Goal: Contribute content: Contribute content

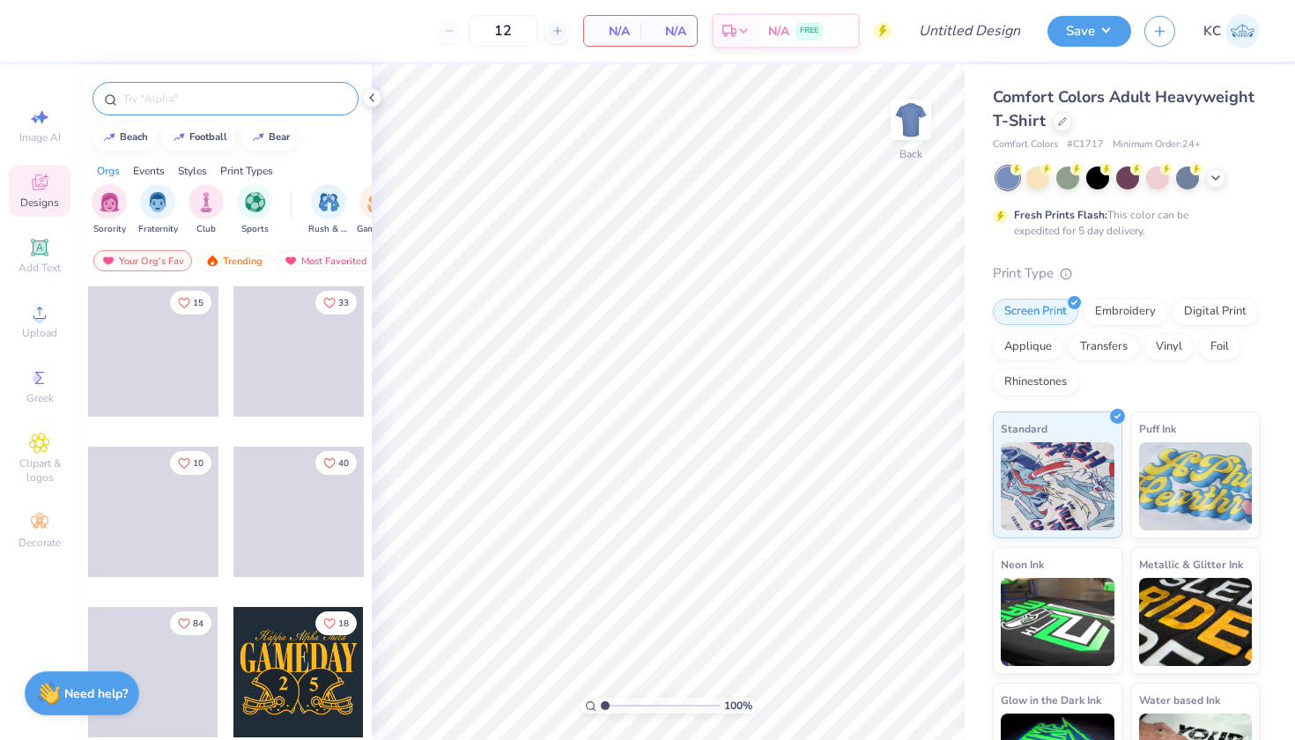
click at [240, 102] on input "text" at bounding box center [234, 99] width 225 height 18
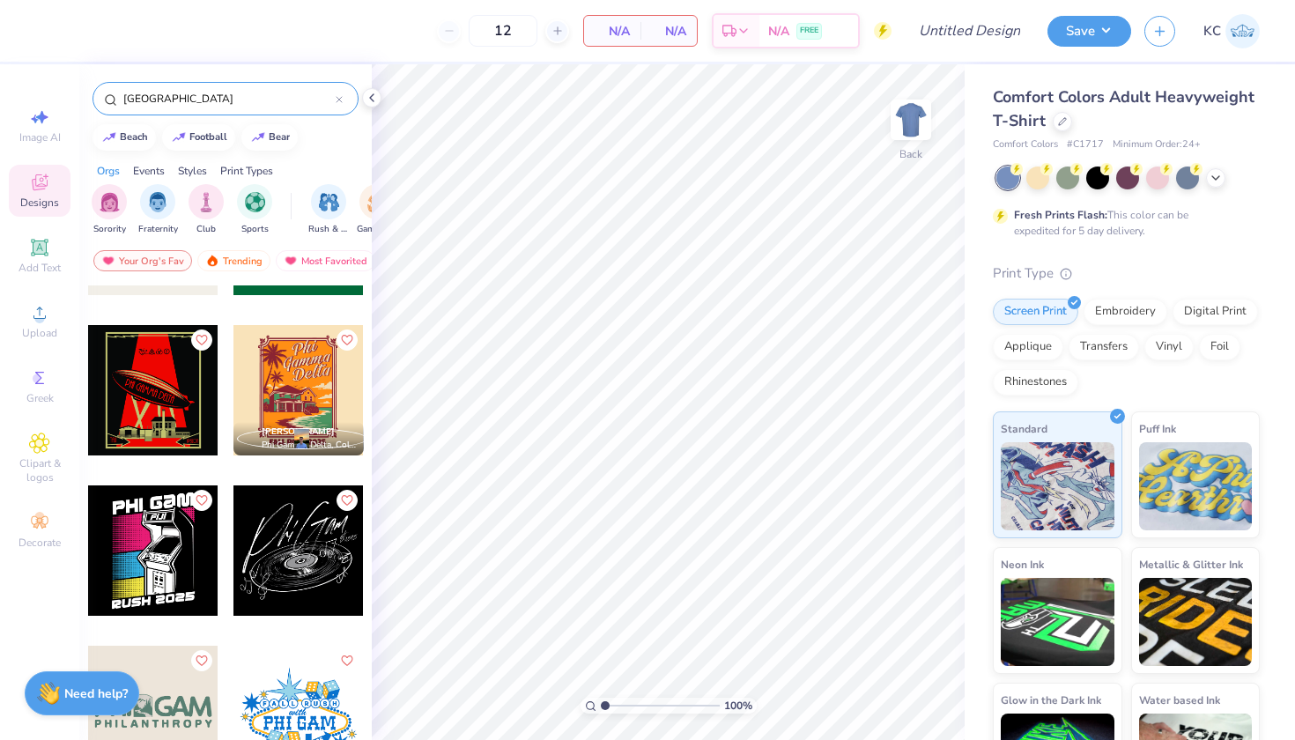
scroll to position [1129, 0]
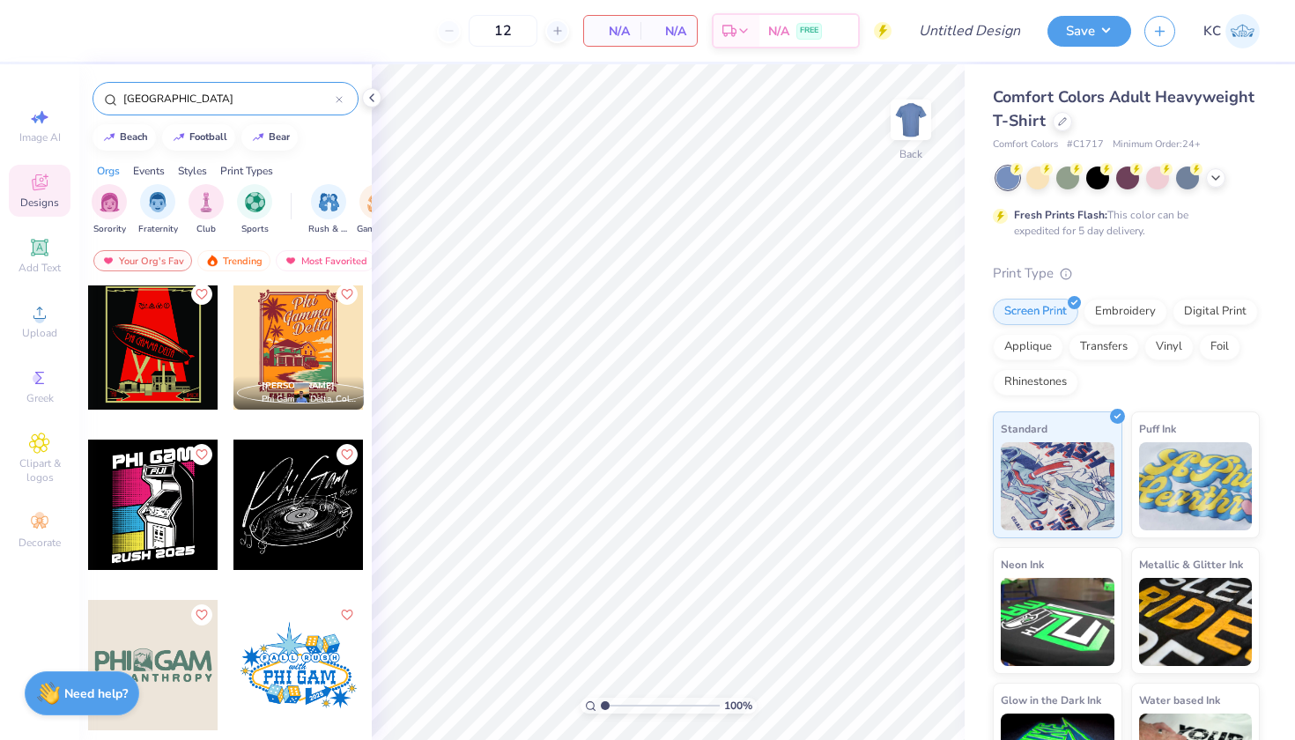
type input "[GEOGRAPHIC_DATA]"
click at [318, 519] on div at bounding box center [298, 505] width 130 height 130
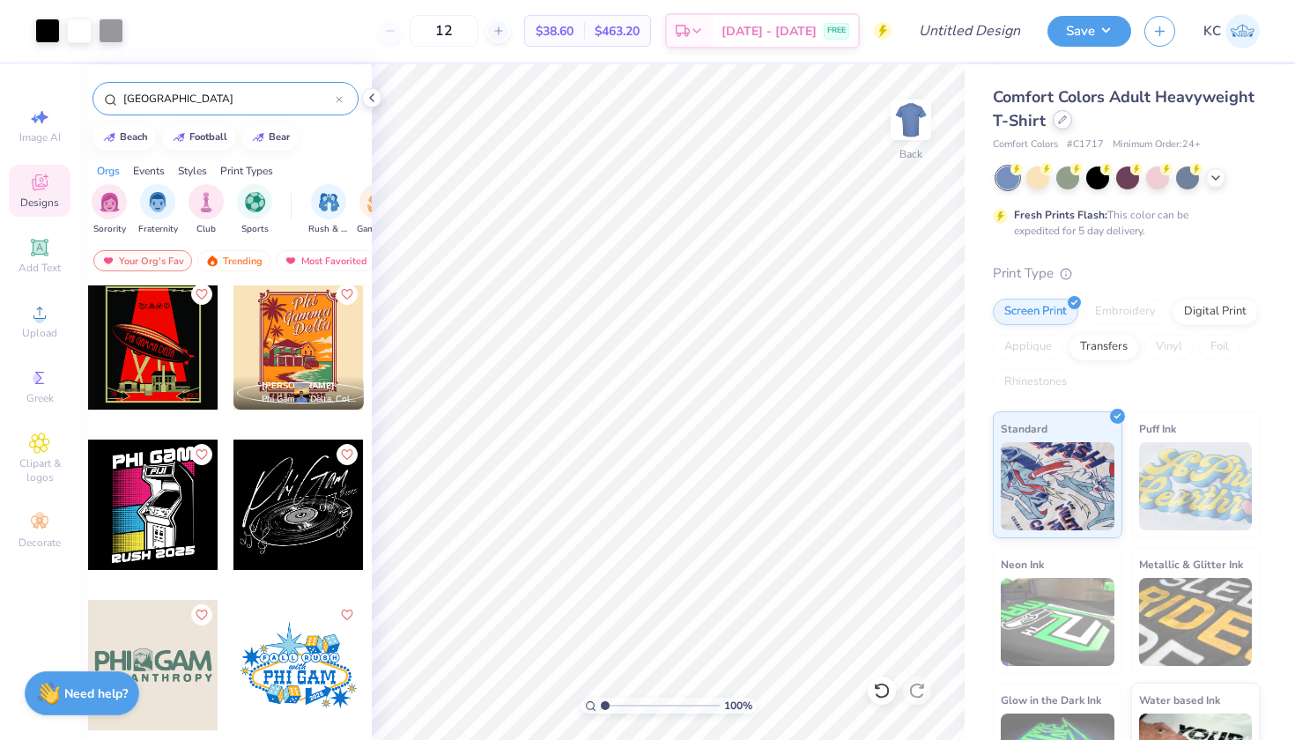
click at [1064, 115] on div at bounding box center [1062, 119] width 19 height 19
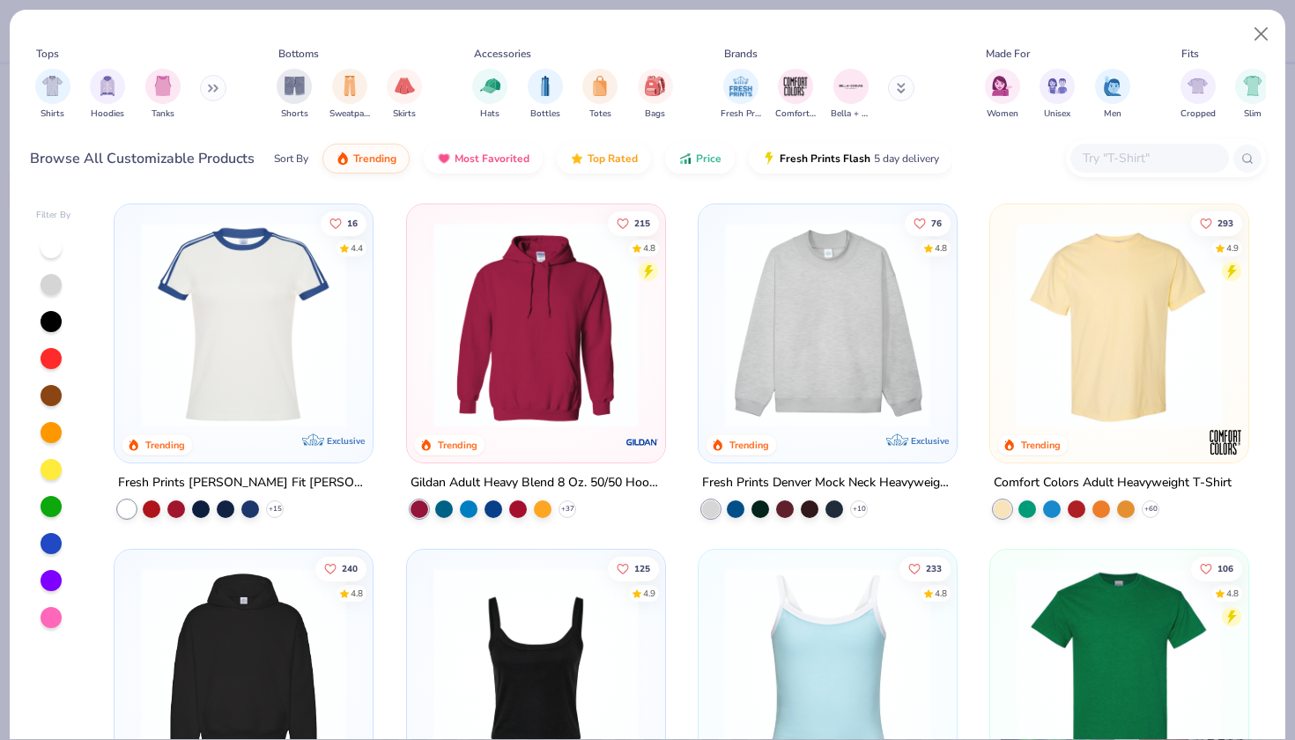
click at [1127, 148] on input "text" at bounding box center [1149, 158] width 136 height 20
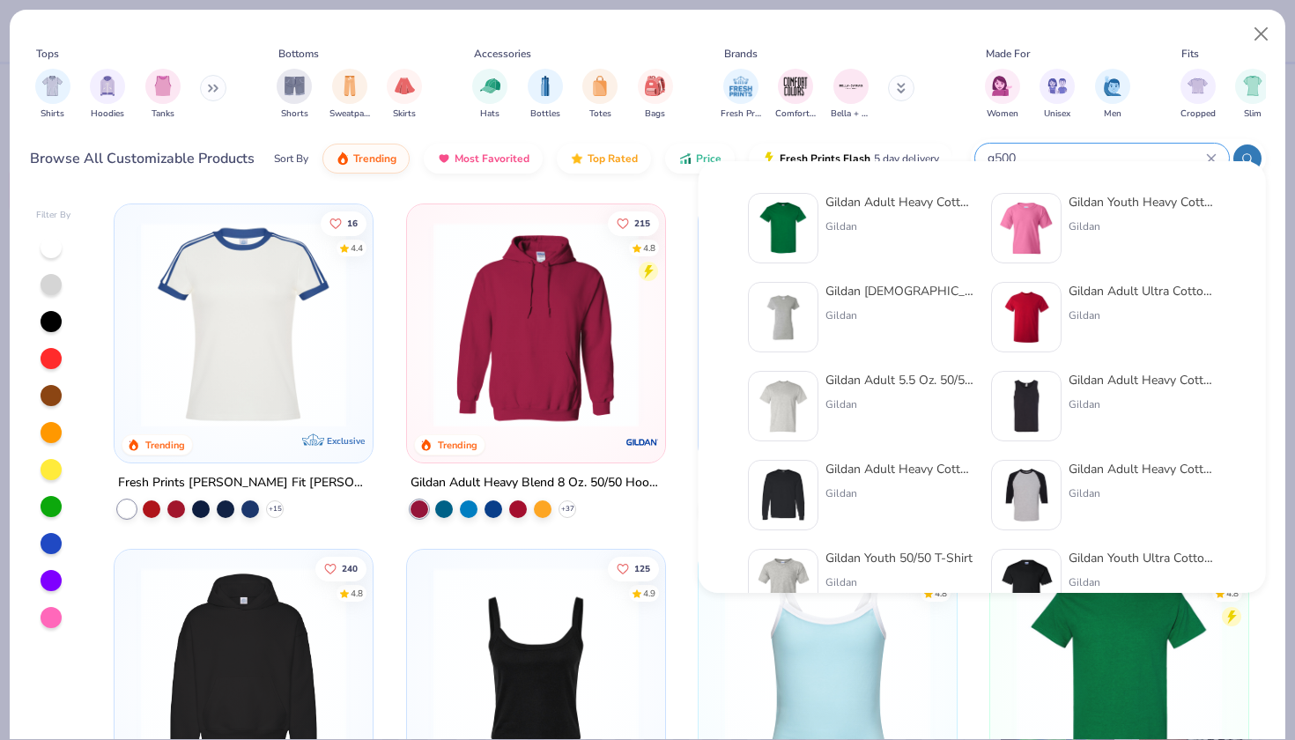
type input "g500"
click at [842, 197] on div "Gildan Adult Heavy Cotton T-Shirt" at bounding box center [899, 202] width 148 height 18
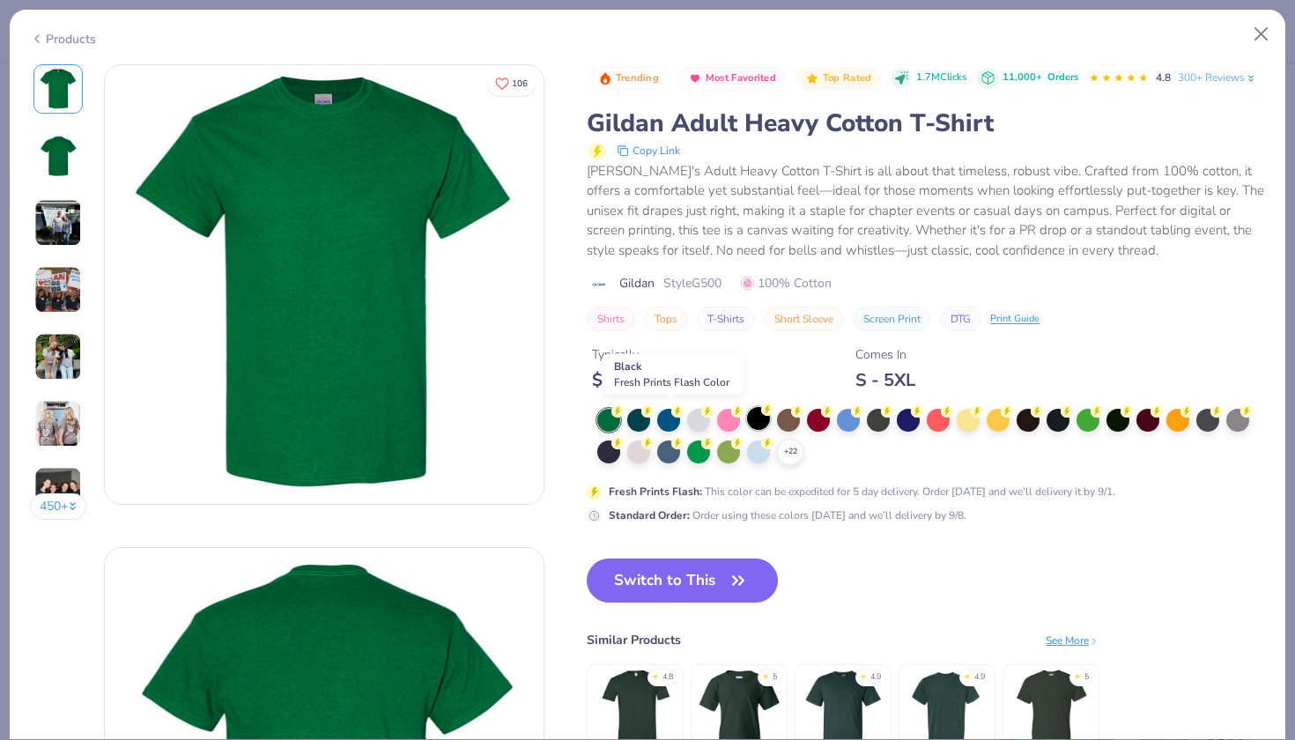
click at [747, 415] on div at bounding box center [758, 418] width 23 height 23
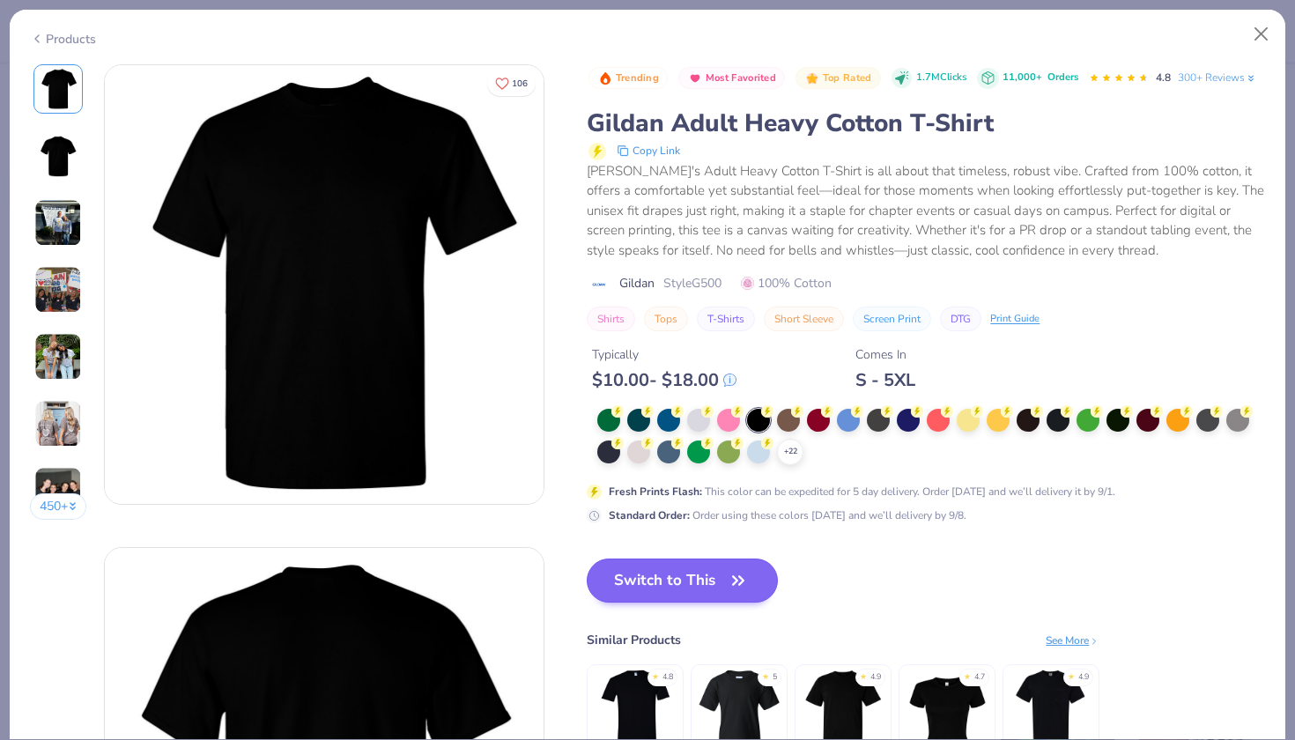
click at [602, 576] on button "Switch to This" at bounding box center [682, 580] width 191 height 44
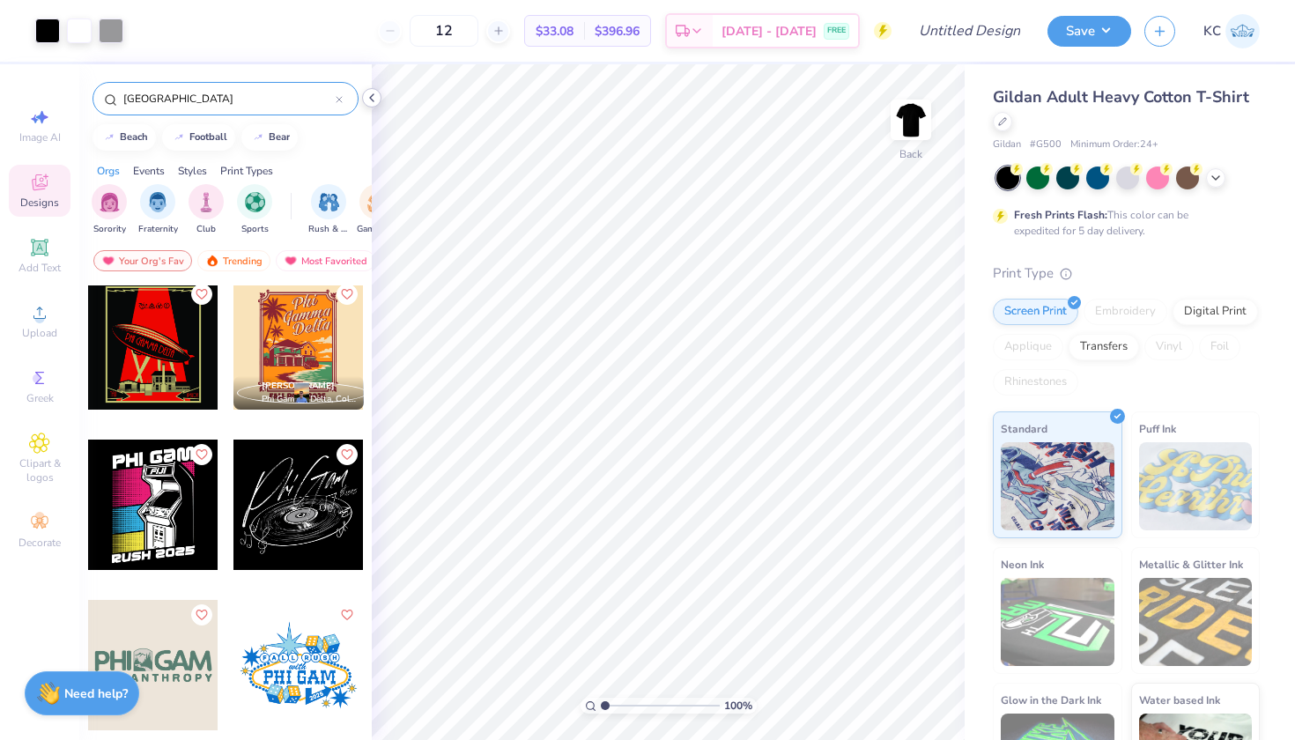
click at [373, 99] on icon at bounding box center [372, 98] width 14 height 14
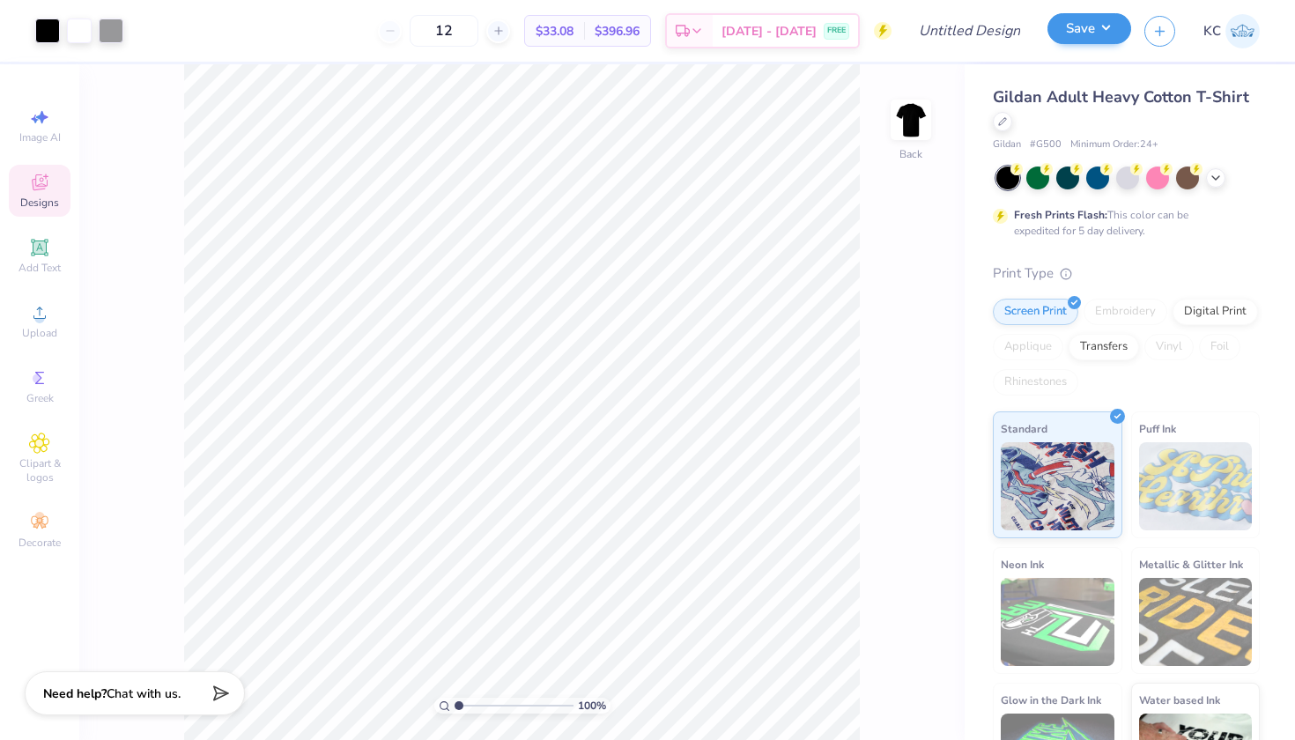
click at [1080, 35] on button "Save" at bounding box center [1089, 28] width 84 height 31
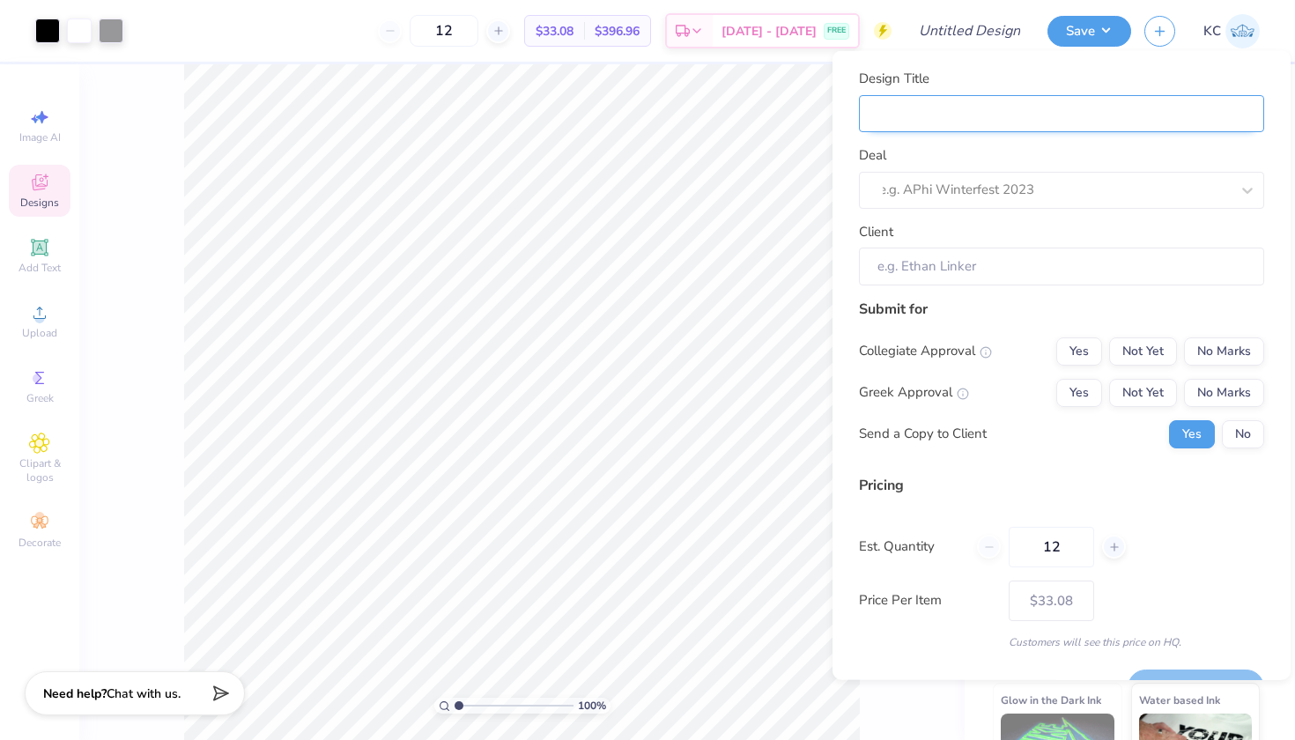
click at [1050, 113] on input "Design Title" at bounding box center [1061, 113] width 405 height 38
type input "F"
type input "Fi"
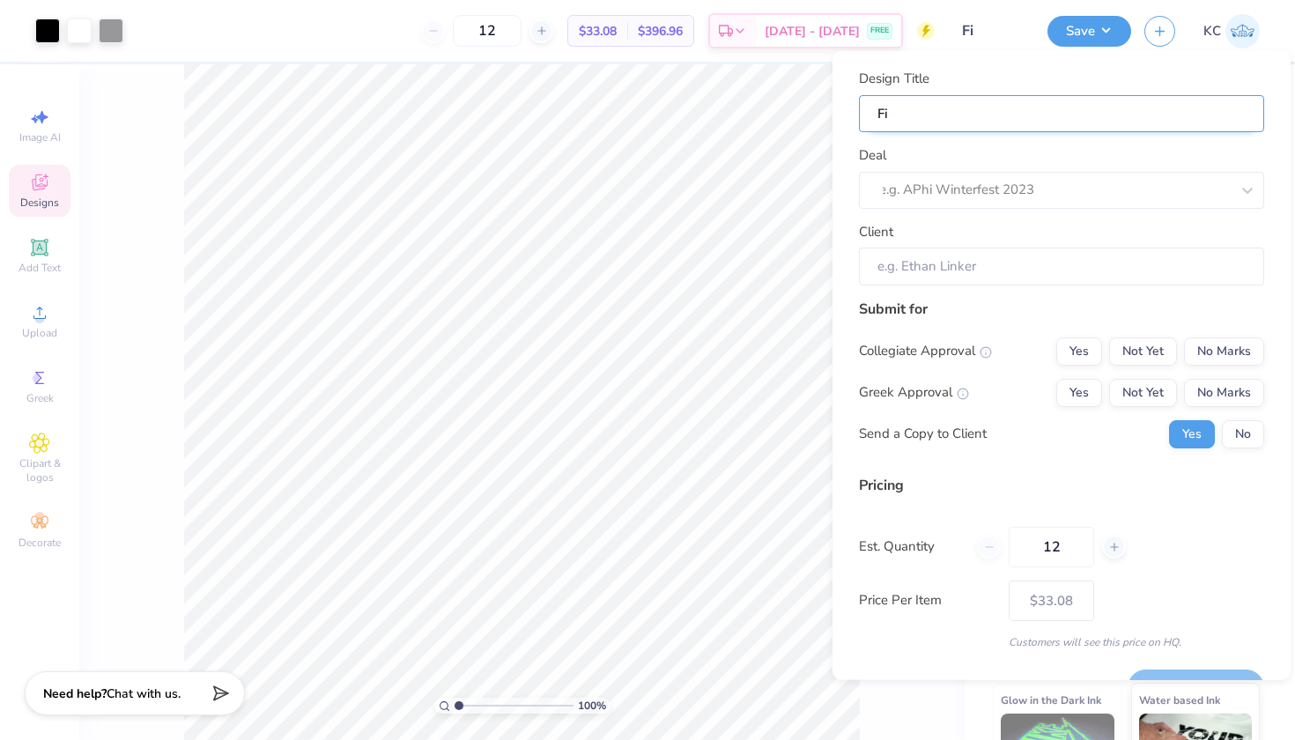
type input "Fij"
type input "[GEOGRAPHIC_DATA]"
type input "Fij"
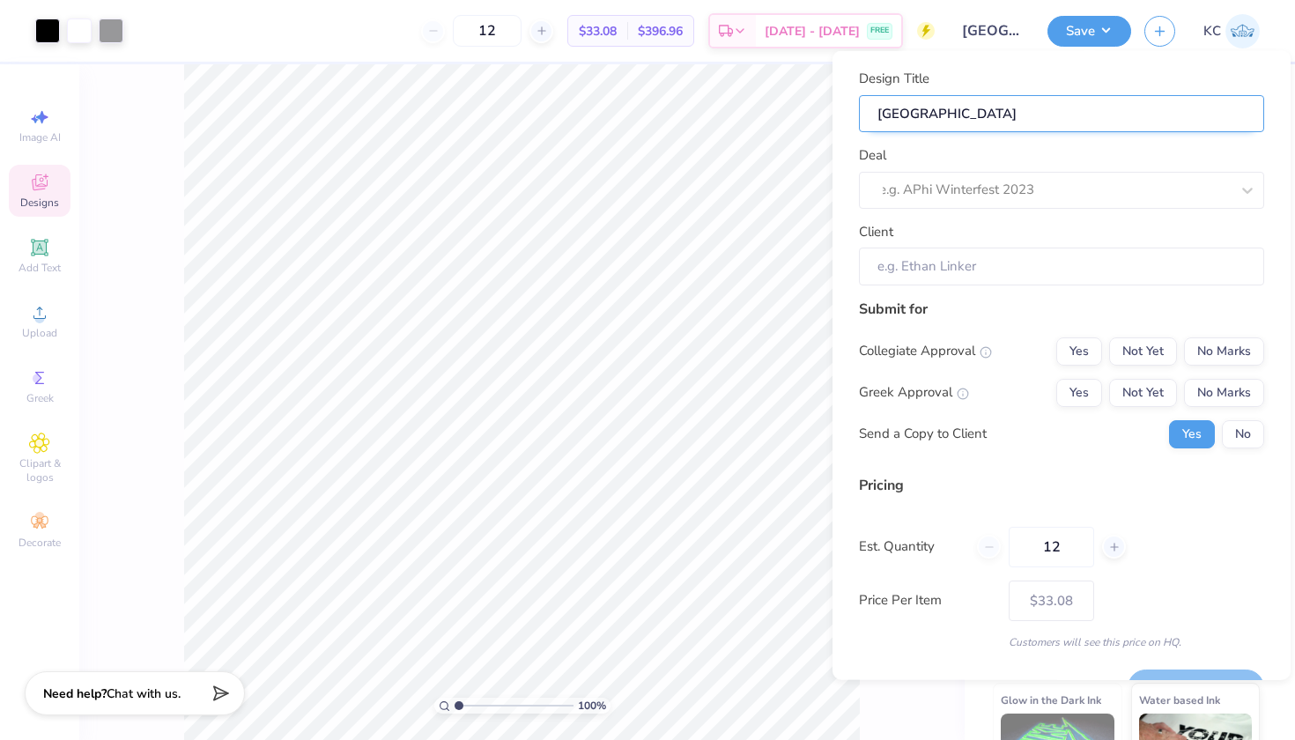
type input "Fij"
type input "Fi"
type input "F"
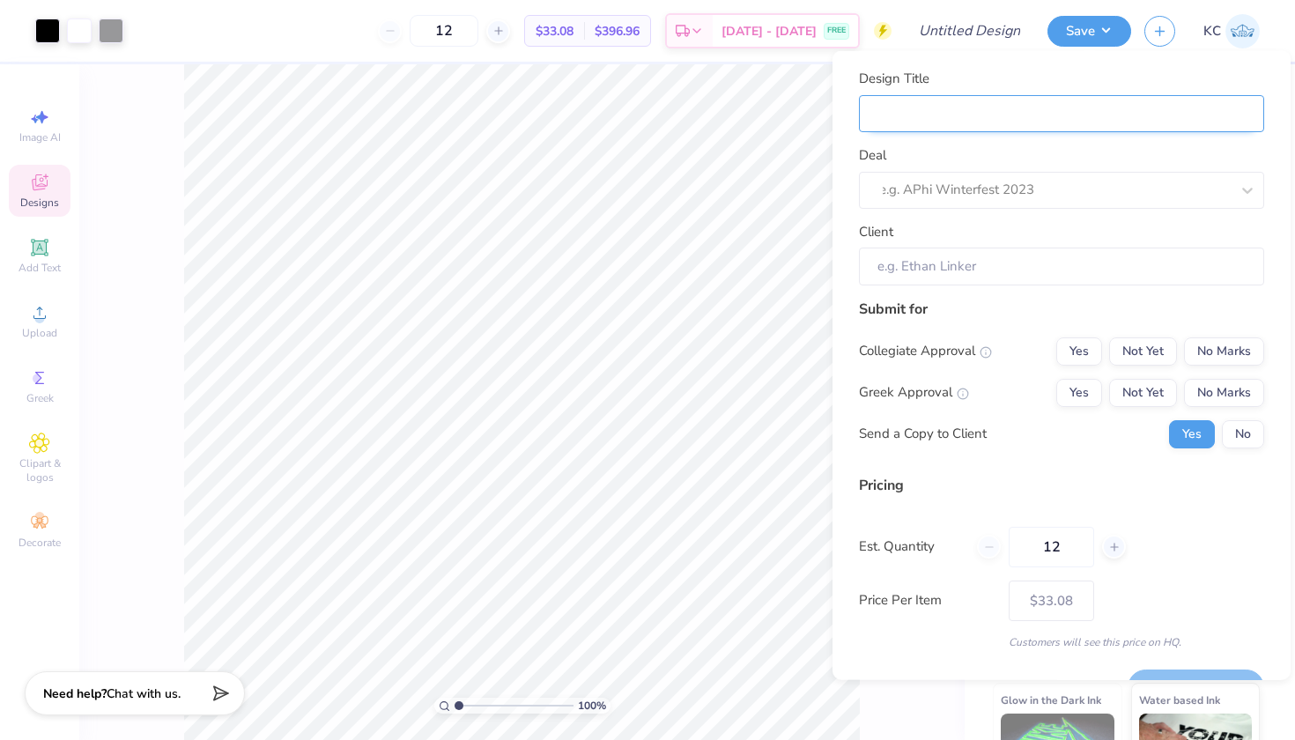
type input "P"
type input "Ph"
type input "Phi"
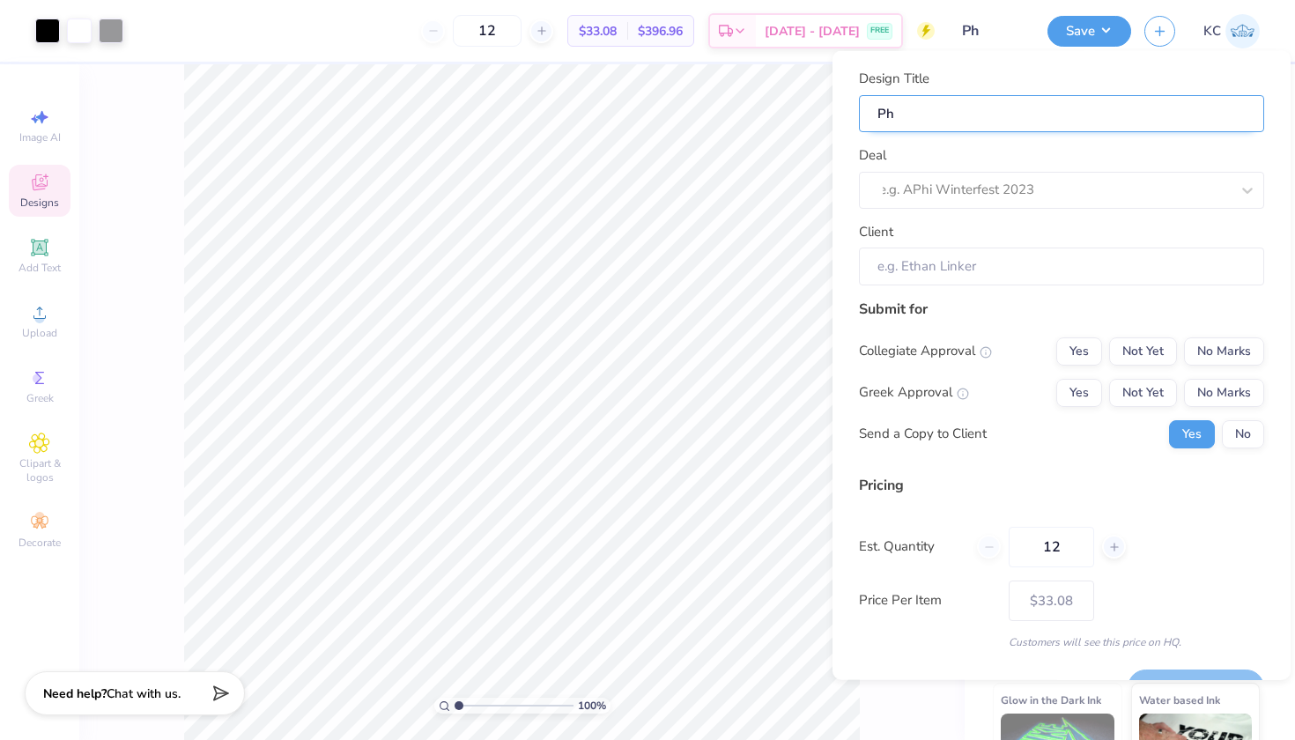
type input "Phi"
type input "Phi G"
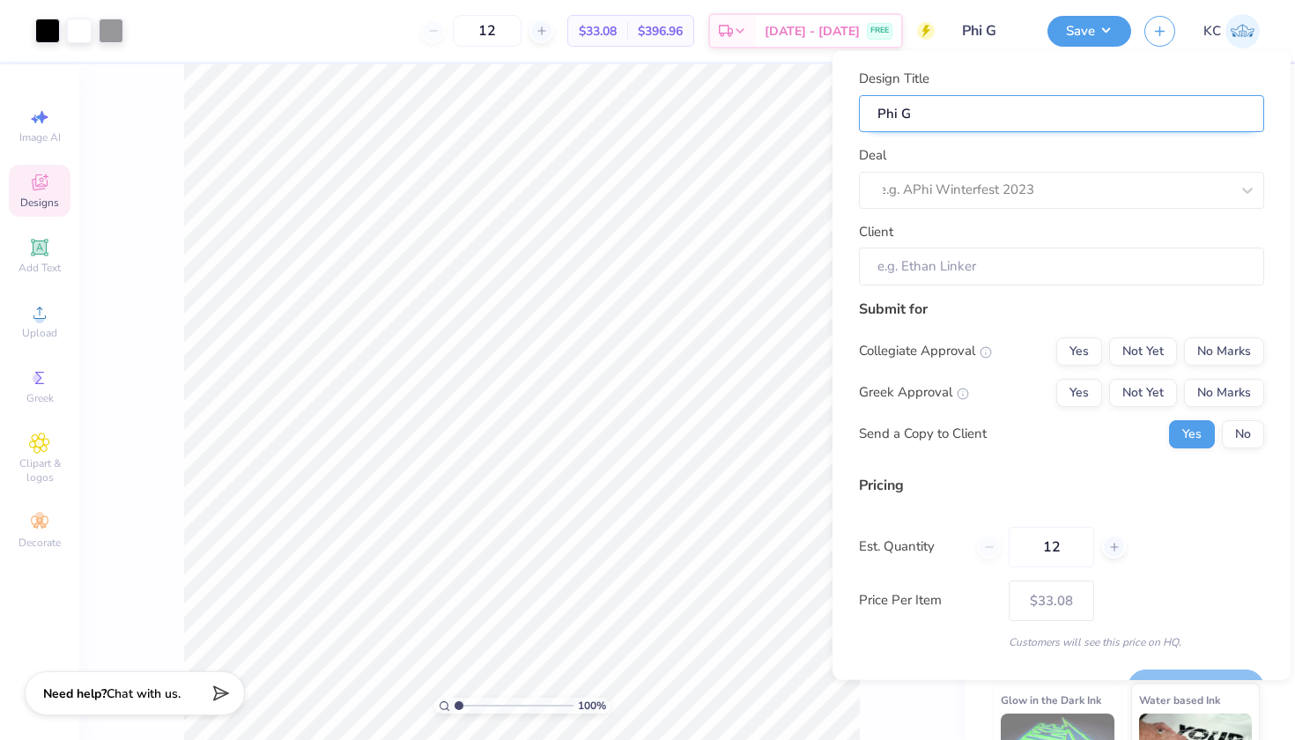
type input "Phi Ga"
type input "Phi Gam"
type input "Phi [PERSON_NAME]"
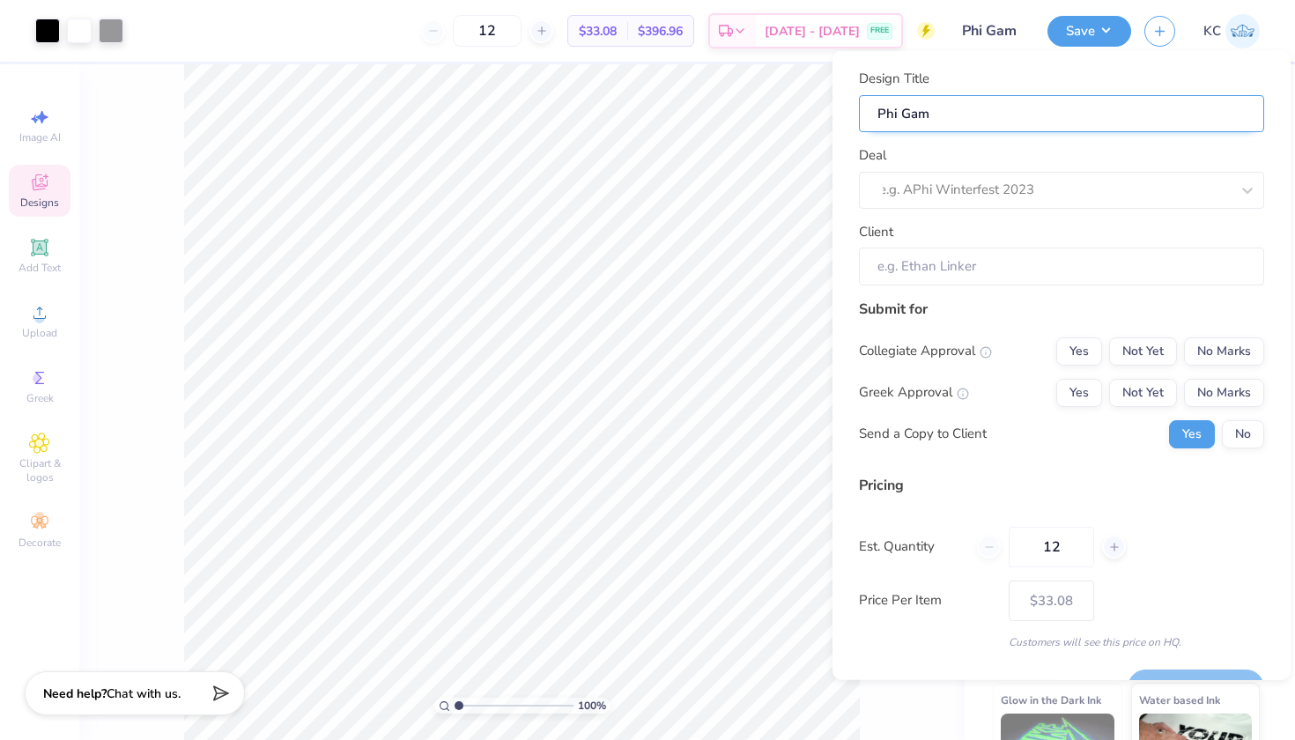
type input "Phi [PERSON_NAME]"
type input "Phi Gamma"
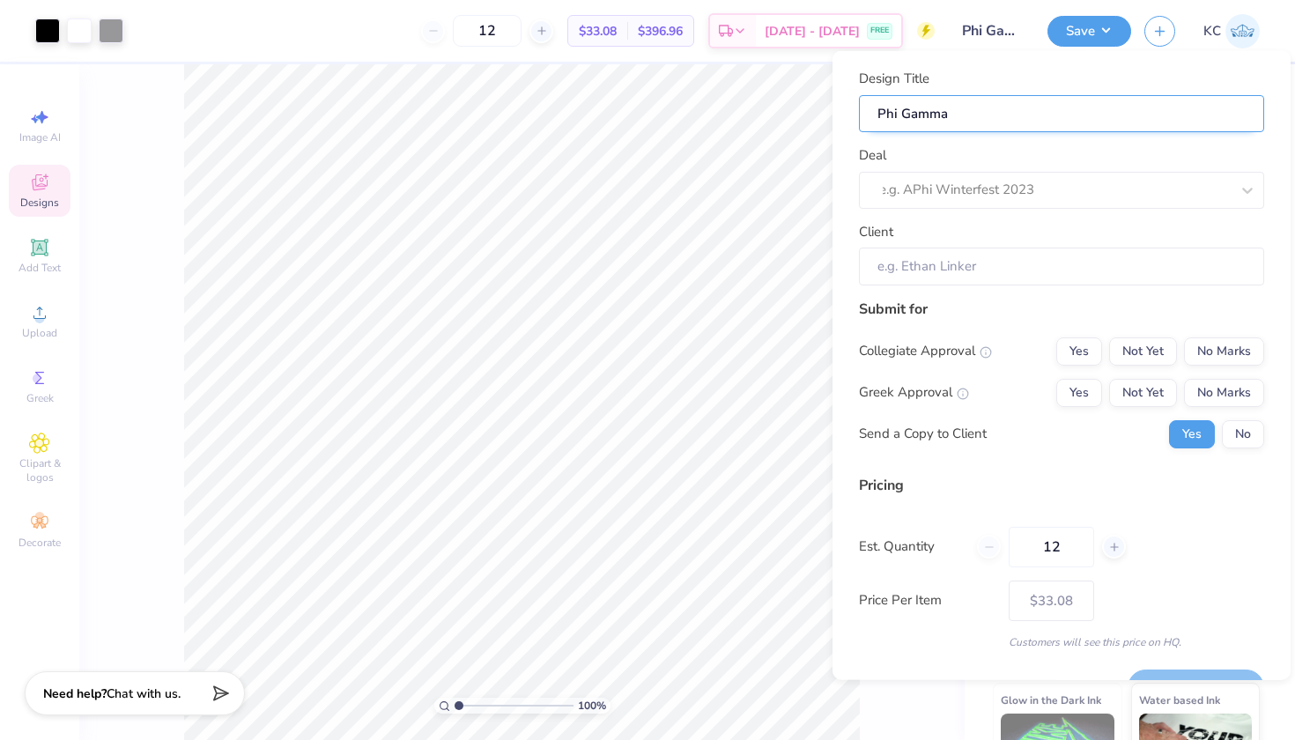
type input "Phi Gamma D"
type input "Phi Gamma De"
type input "Phi Gamma Del"
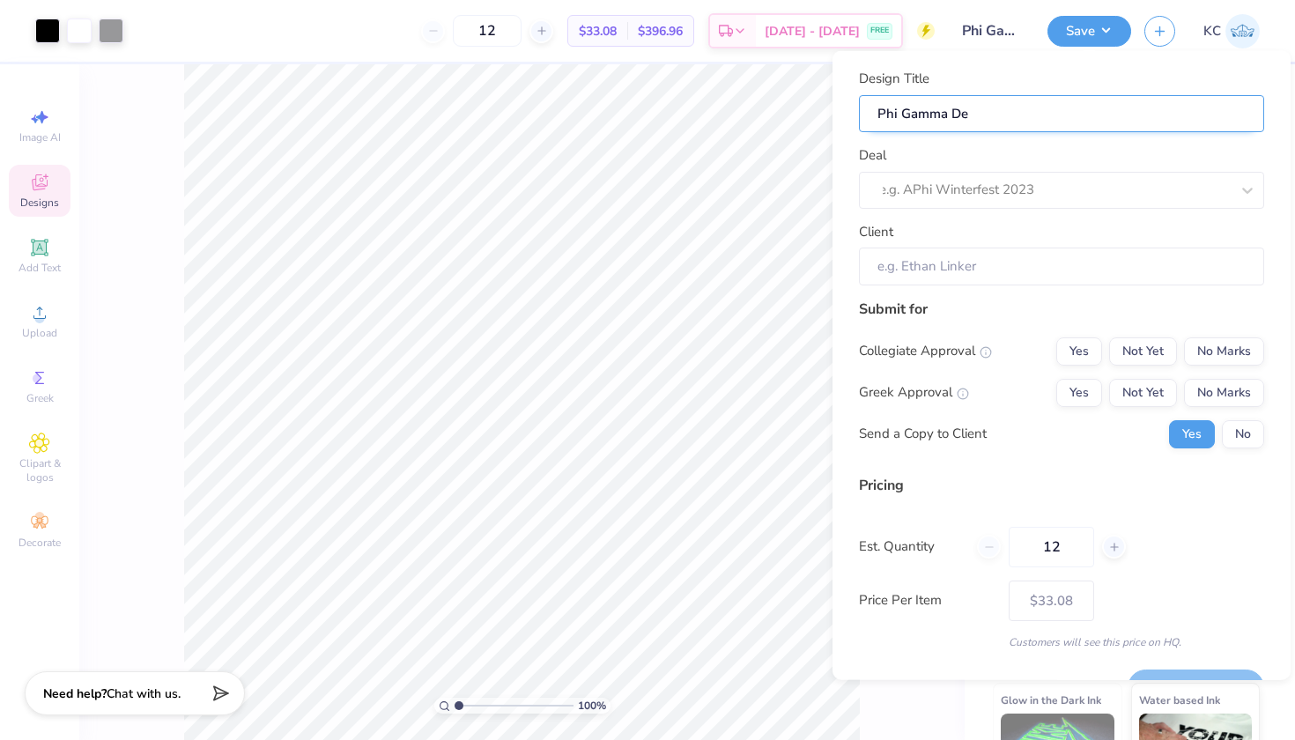
type input "Phi Gamma Del"
type input "Phi Gamma Delt"
type input "Phi Gamma Delta"
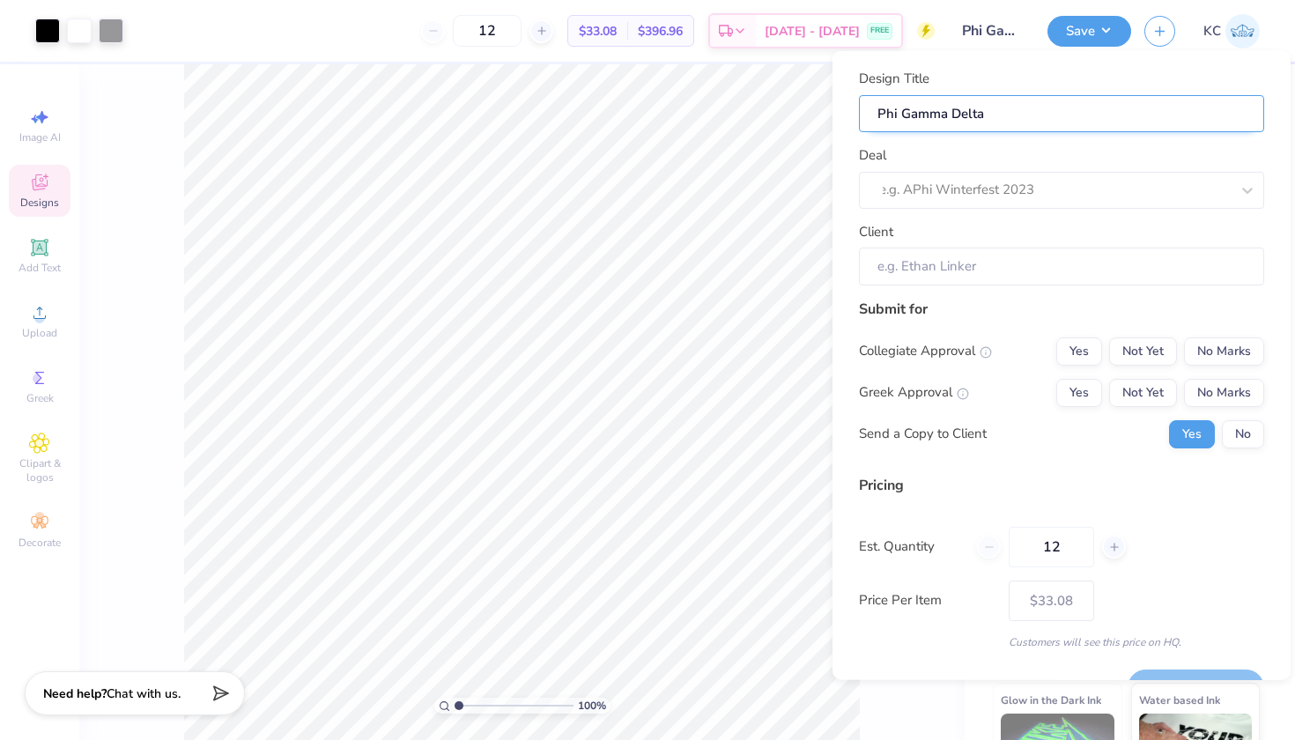
type input "Phi Gamma Delta"
type input "Phi Gamma Delta s"
type input "Phi Gamma Delta"
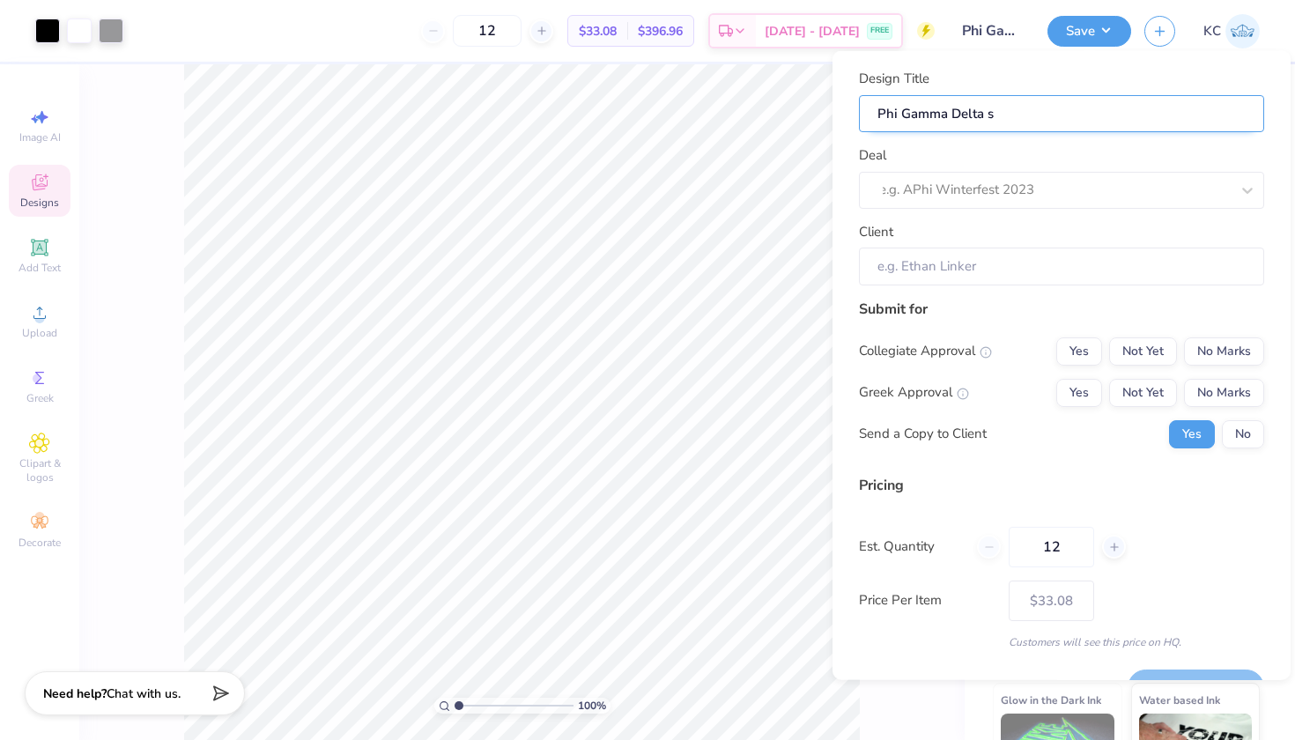
type input "Phi Gamma Delta"
type input "Phi Gamma Delta T"
type input "Phi Gamma Delta T-"
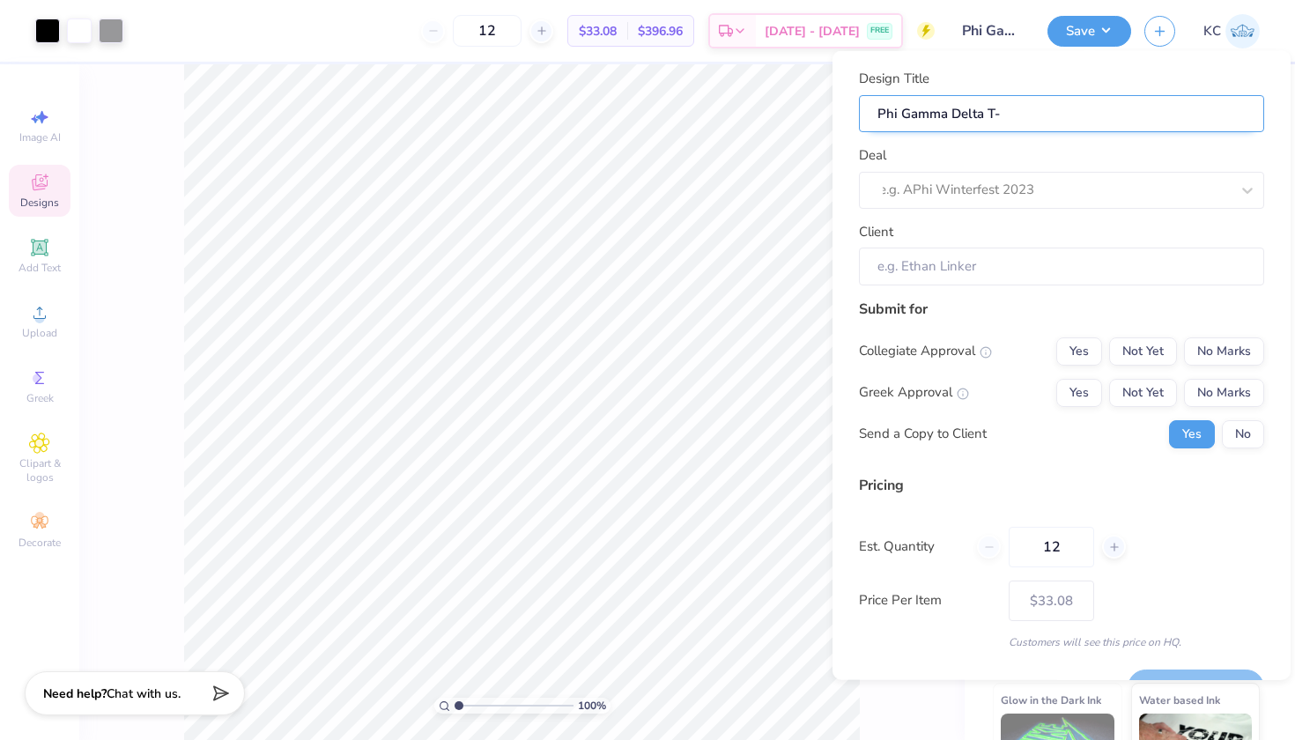
type input "Phi Gamma Delta T-s"
type input "Phi Gamma Delta T-sh"
type input "Phi Gamma Delta T-shi"
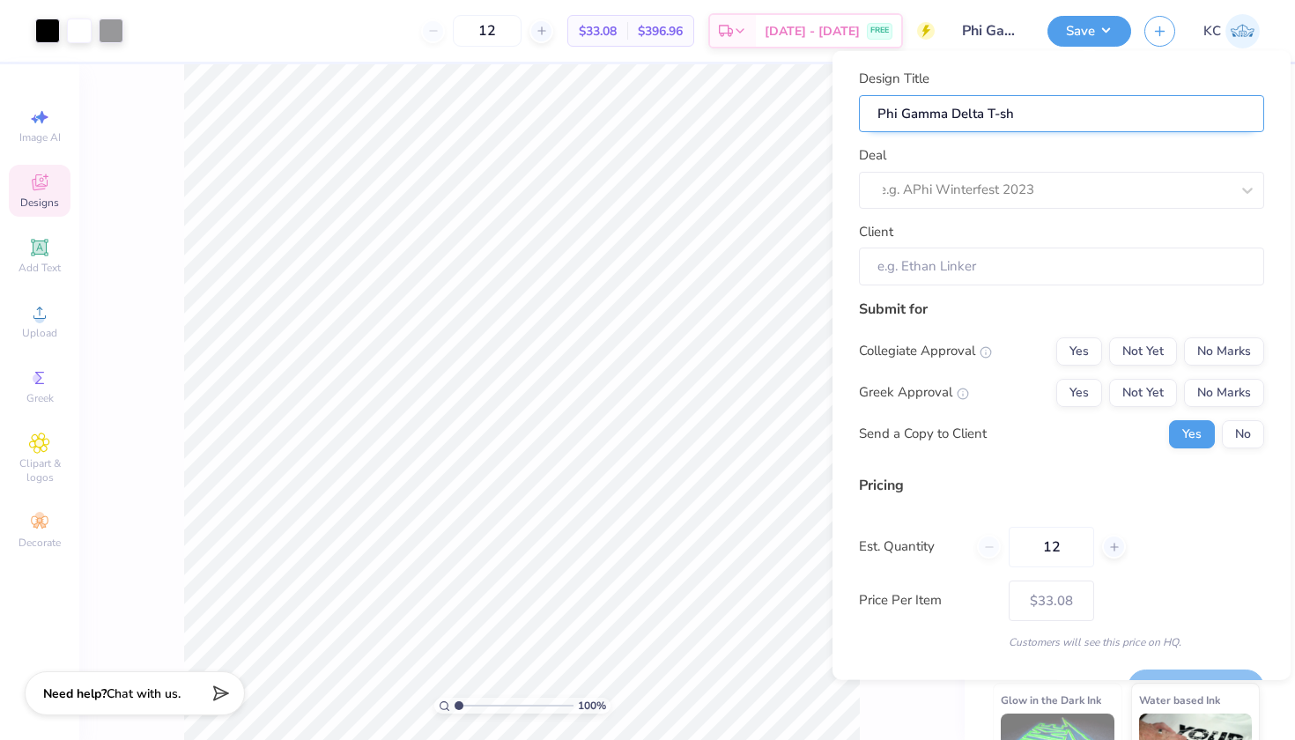
type input "Phi Gamma Delta T-shi"
type input "Phi Gamma Delta T-shir"
type input "Phi Gamma Delta T-shirt"
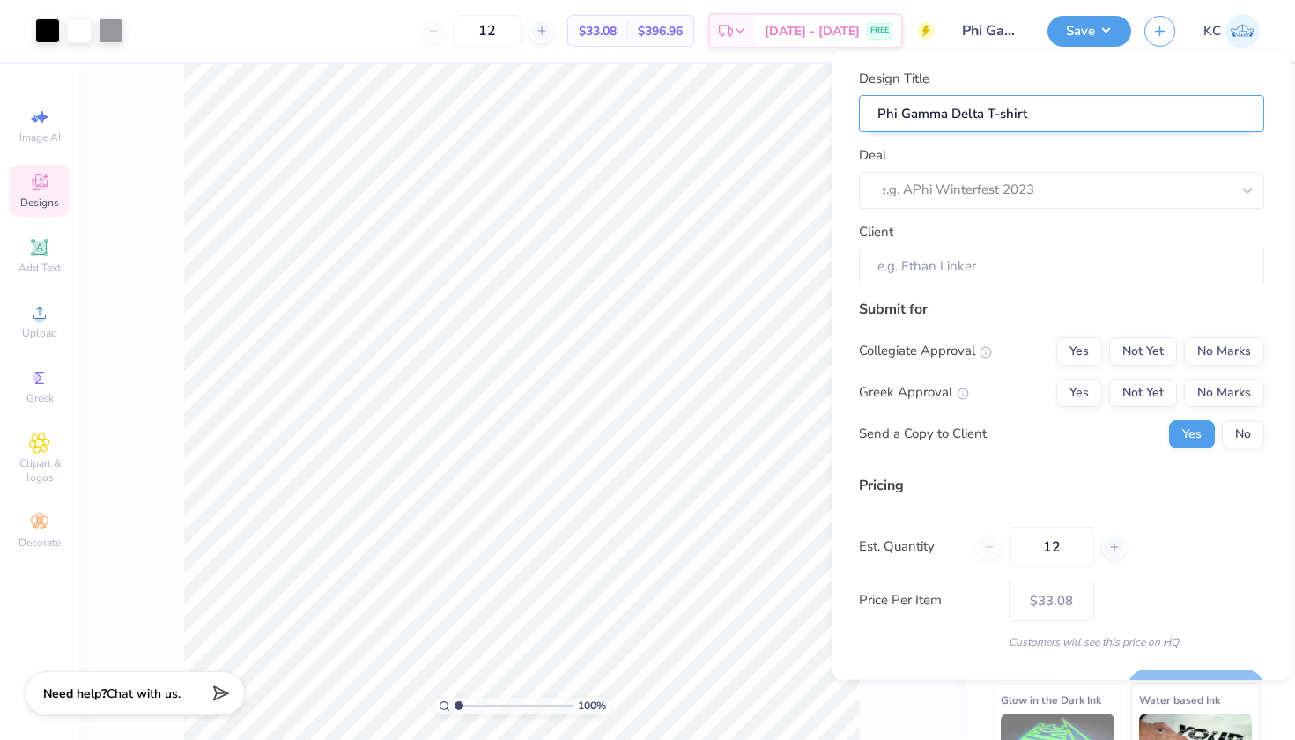
type input "Phi Gamma Delta T-shirty"
type input "Phi Gamma Delta T-shirt"
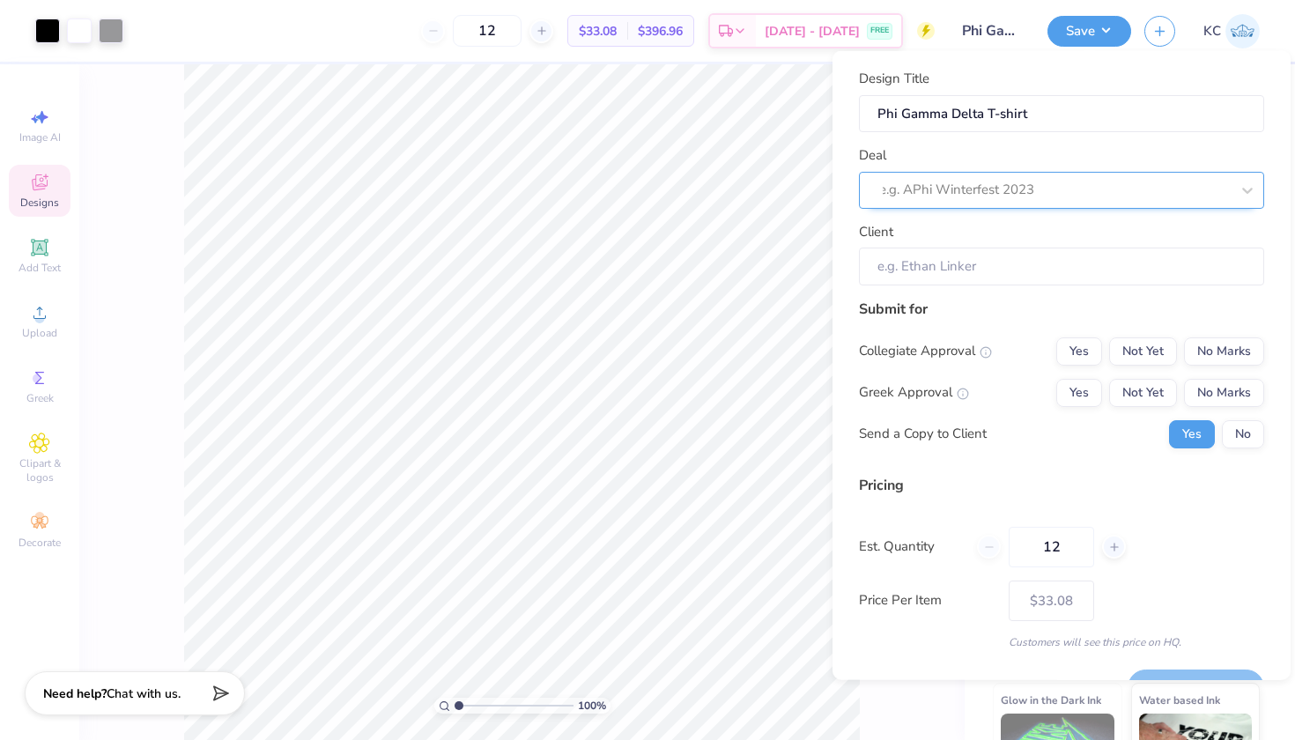
click at [965, 179] on div at bounding box center [1054, 190] width 351 height 24
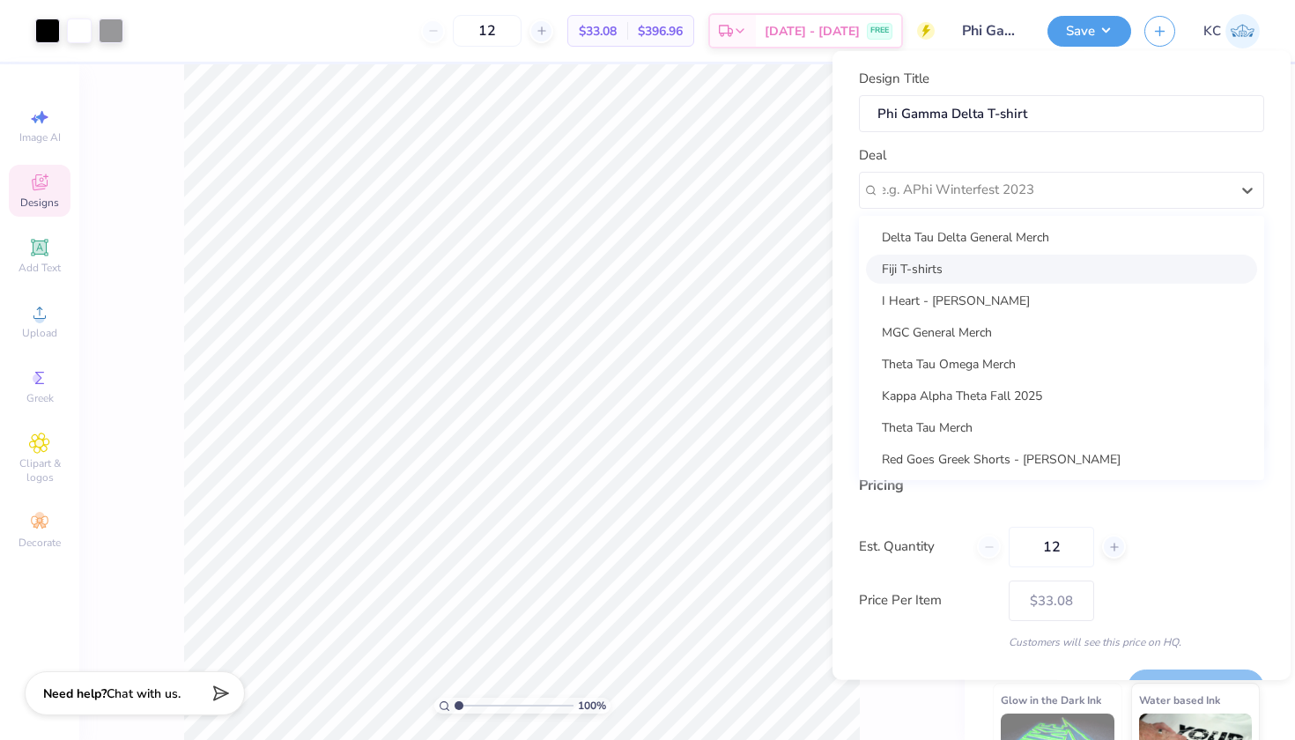
click at [951, 273] on div "Fiji T-shirts" at bounding box center [1061, 268] width 391 height 29
type input "[PERSON_NAME]"
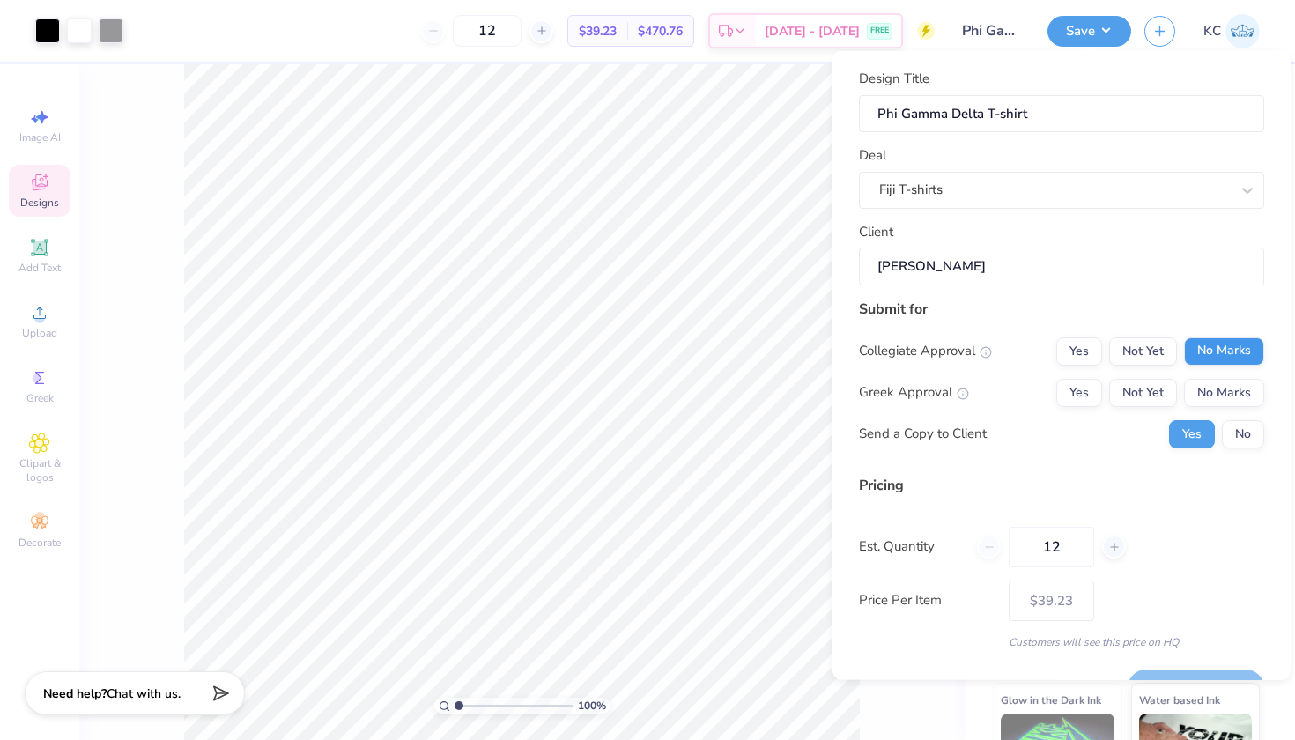
click at [1208, 351] on button "No Marks" at bounding box center [1224, 350] width 80 height 28
click at [1083, 395] on button "Yes" at bounding box center [1079, 392] width 46 height 28
click at [1239, 427] on button "No" at bounding box center [1243, 433] width 42 height 28
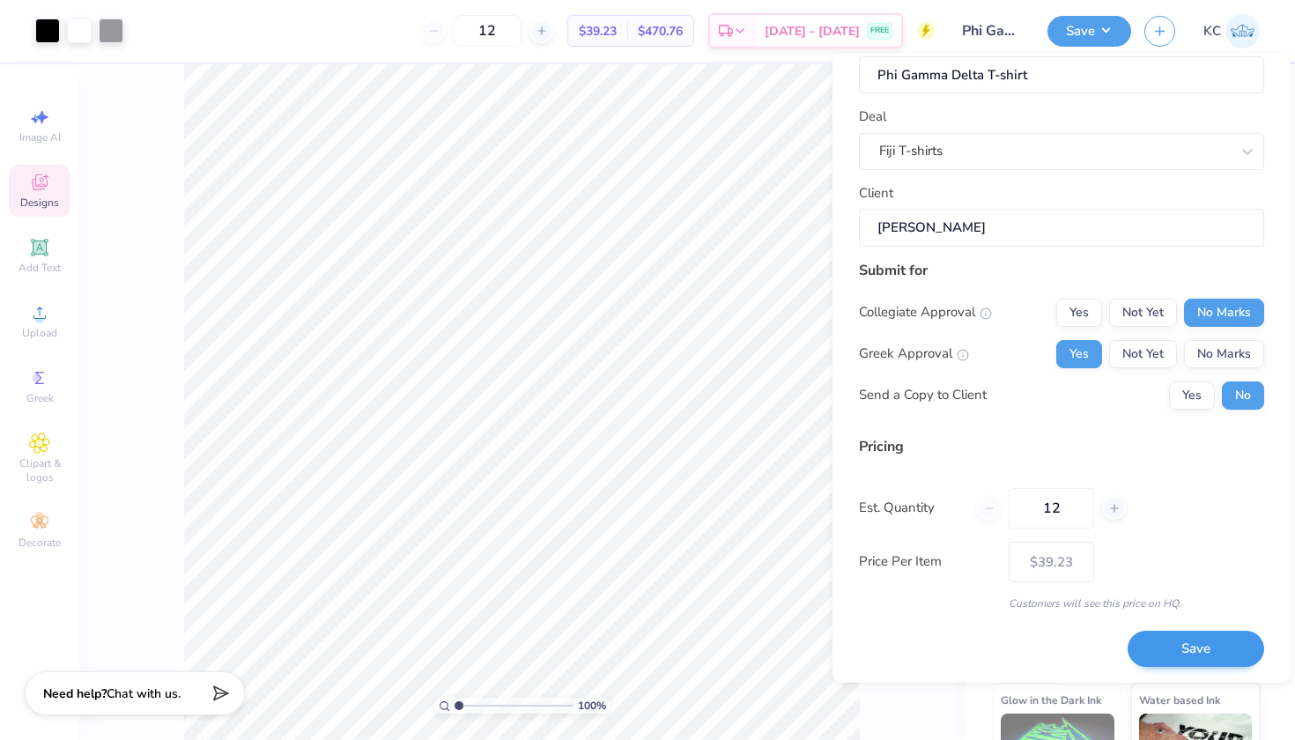
scroll to position [41, 0]
click at [1212, 647] on button "Save" at bounding box center [1195, 650] width 137 height 36
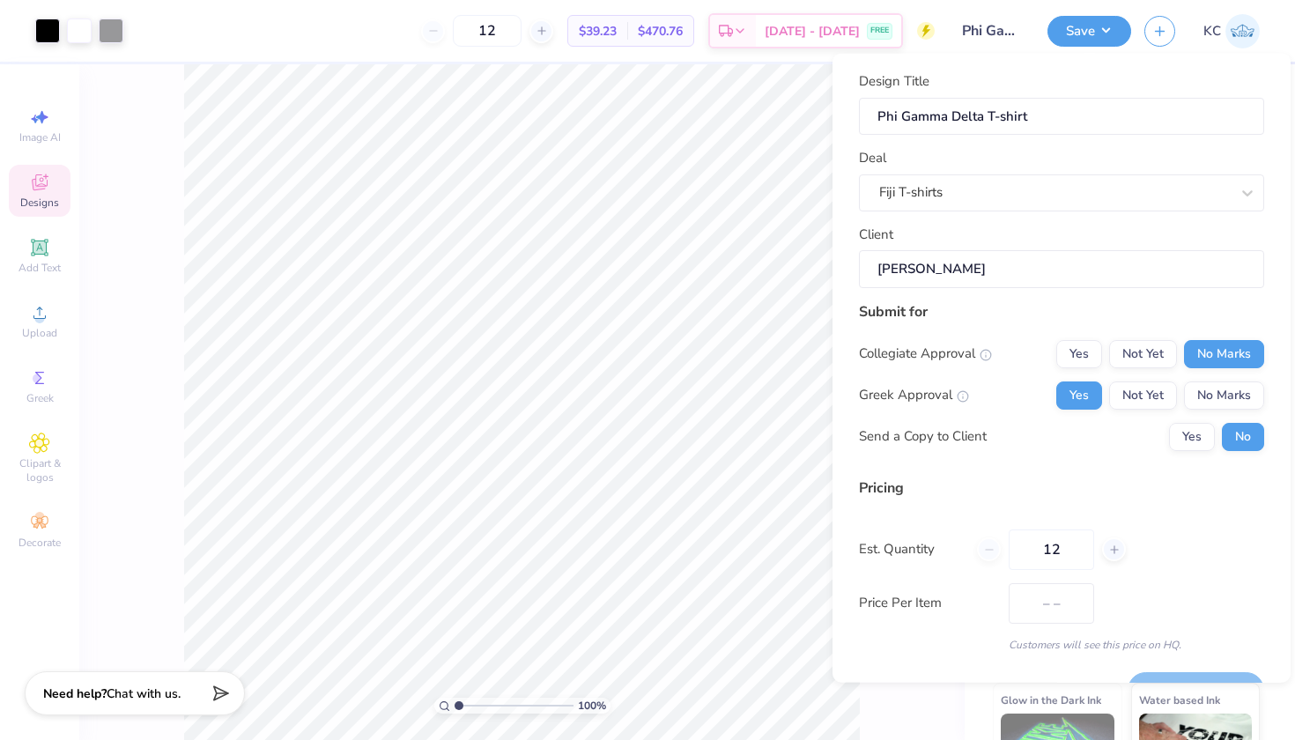
type input "$39.23"
